Goal: Information Seeking & Learning: Understand process/instructions

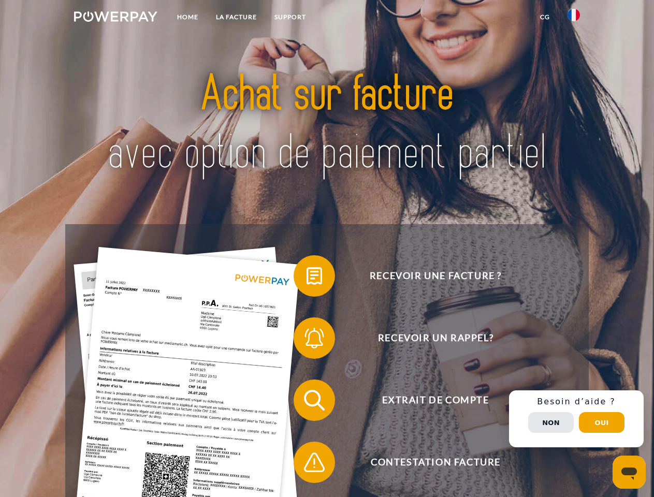
click at [115, 18] on img at bounding box center [115, 16] width 83 height 10
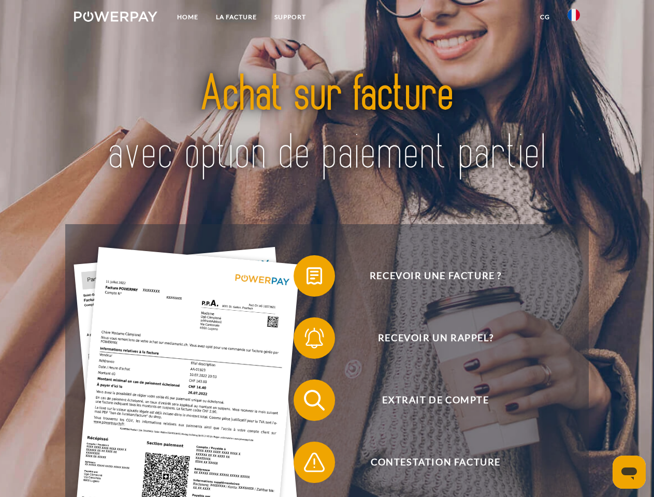
click at [574, 18] on img at bounding box center [573, 15] width 12 height 12
click at [545, 17] on link "CG" at bounding box center [544, 17] width 27 height 19
click at [306, 278] on span at bounding box center [299, 276] width 52 height 52
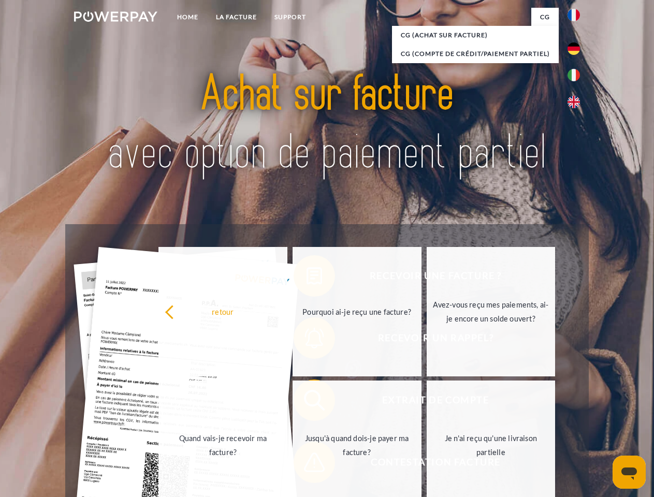
click at [306, 340] on link "Pourquoi ai-je reçu une facture?" at bounding box center [356, 311] width 129 height 129
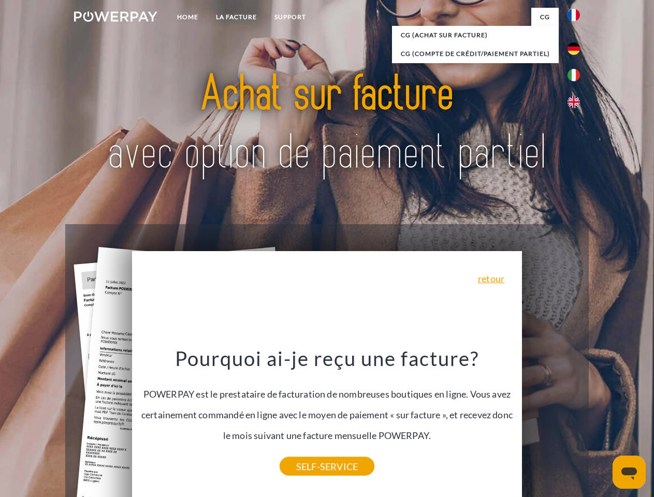
click at [306, 402] on div "Pourquoi ai-je reçu une facture? POWERPAY est le prestataire de facturation de …" at bounding box center [327, 406] width 378 height 121
click at [306, 464] on link "SELF-SERVICE" at bounding box center [327, 466] width 95 height 19
click at [576, 419] on div "Recevoir une facture ? Recevoir un rappel? Extrait de compte retour" at bounding box center [326, 431] width 523 height 414
click at [551, 421] on span "Extrait de compte" at bounding box center [436, 399] width 254 height 41
click at [602, 422] on header "Home LA FACTURE Support" at bounding box center [327, 357] width 654 height 715
